Goal: Information Seeking & Learning: Find specific page/section

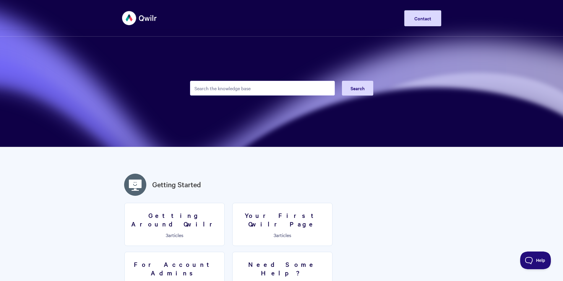
click at [127, 17] on img at bounding box center [139, 18] width 35 height 22
